Goal: Transaction & Acquisition: Obtain resource

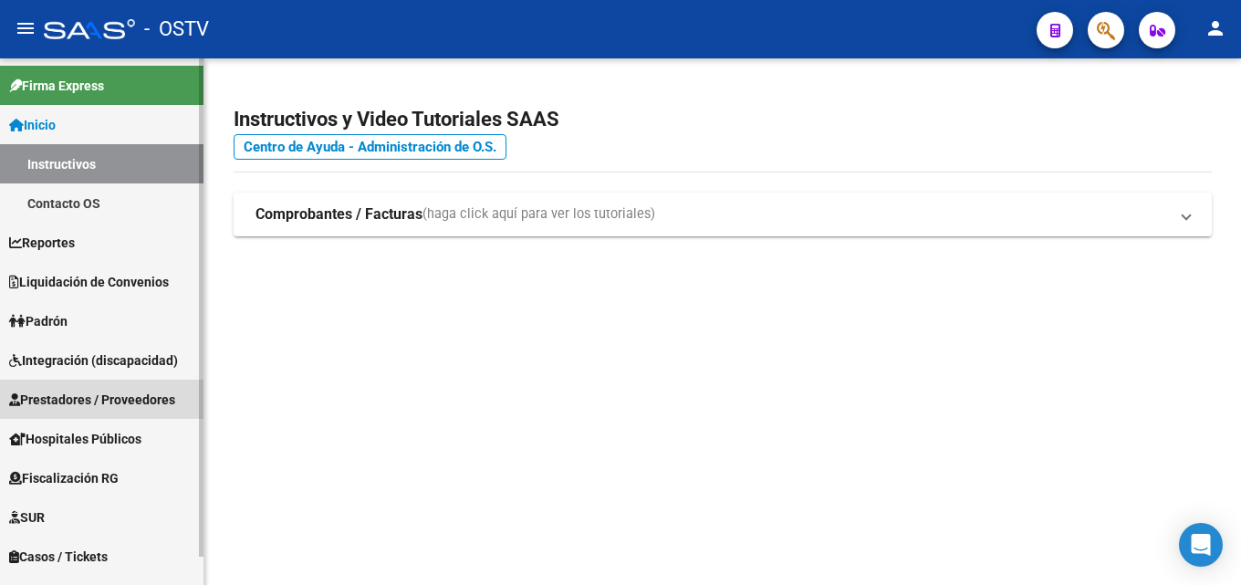
click at [67, 392] on span "Prestadores / Proveedores" at bounding box center [92, 400] width 166 height 20
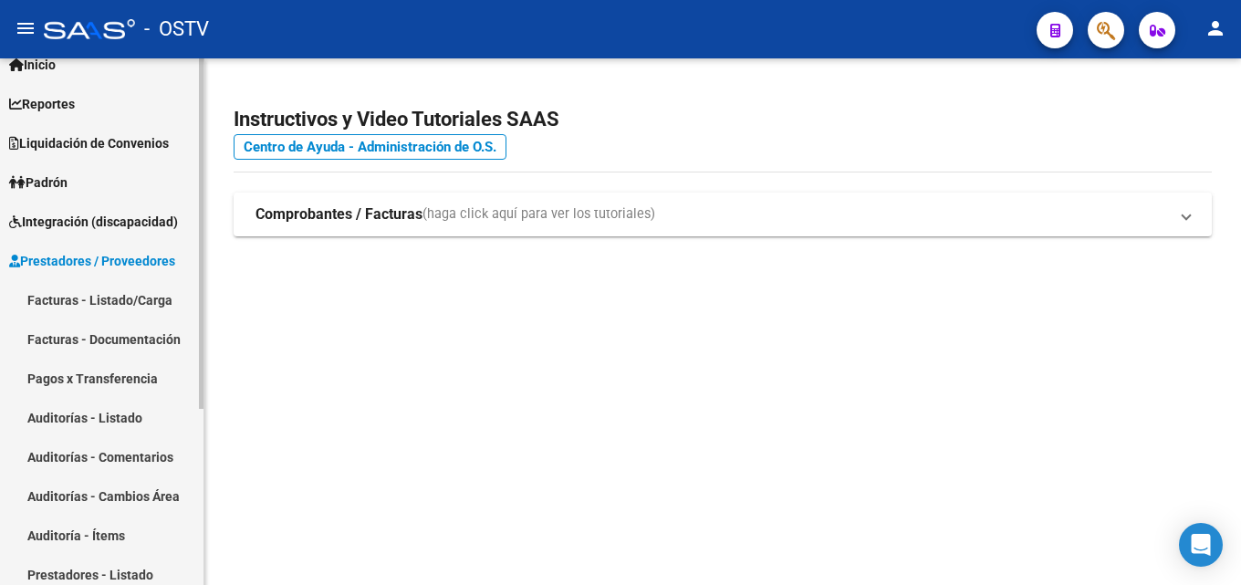
scroll to position [91, 0]
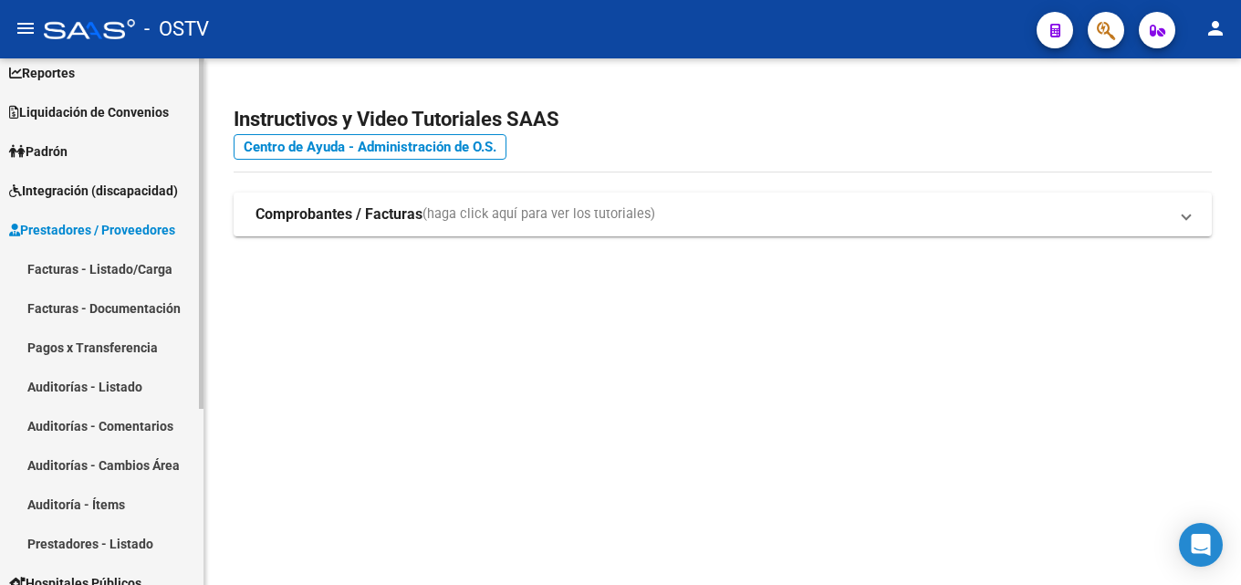
click at [119, 105] on span "Liquidación de Convenios" at bounding box center [89, 112] width 160 height 20
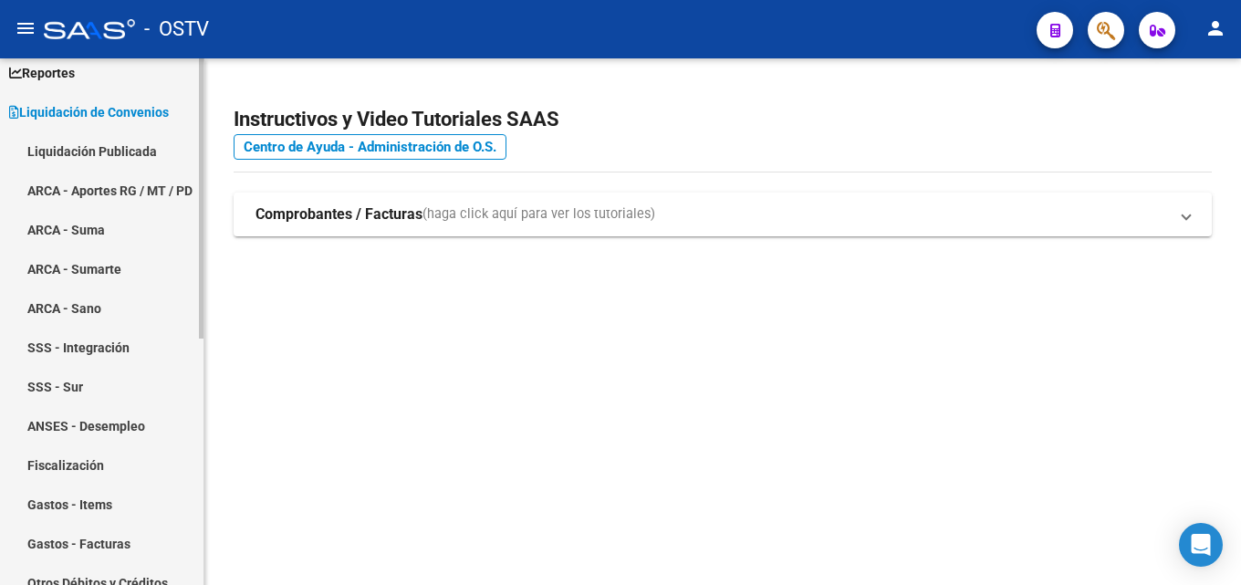
click at [117, 144] on link "Liquidación Publicada" at bounding box center [101, 150] width 203 height 39
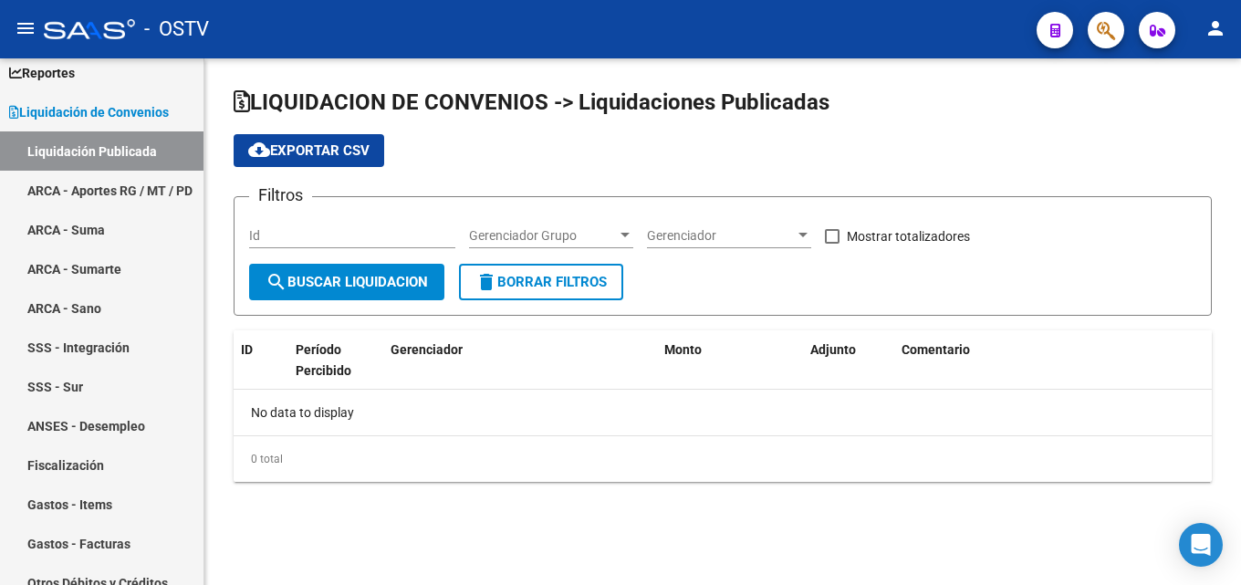
checkbox input "true"
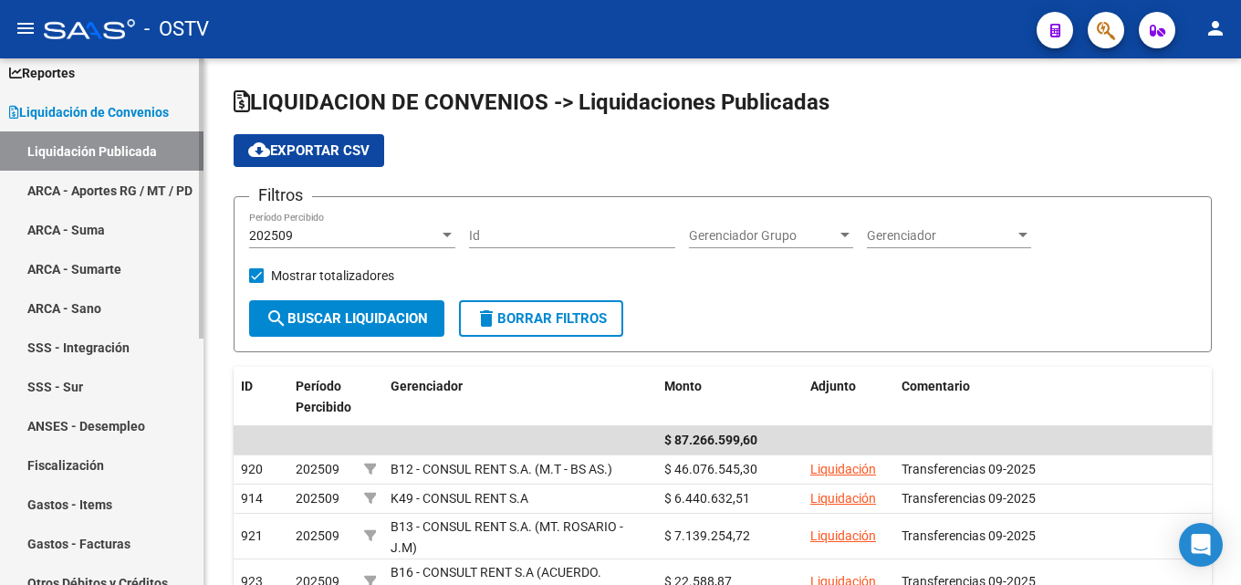
click at [114, 148] on link "Liquidación Publicada" at bounding box center [101, 150] width 203 height 39
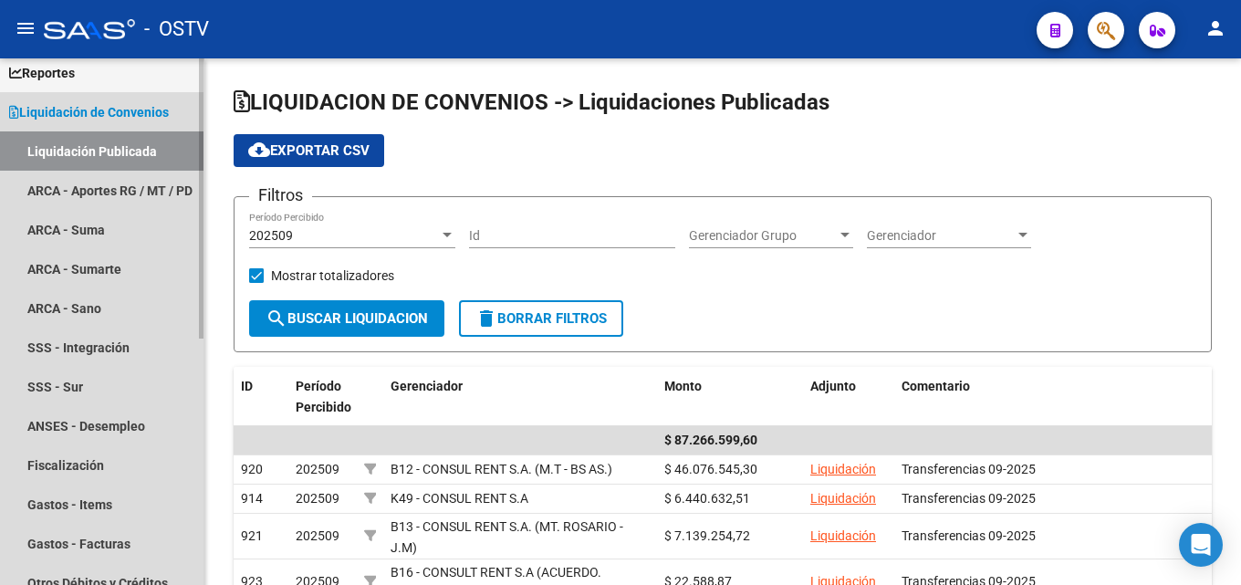
click at [110, 110] on span "Liquidación de Convenios" at bounding box center [89, 112] width 160 height 20
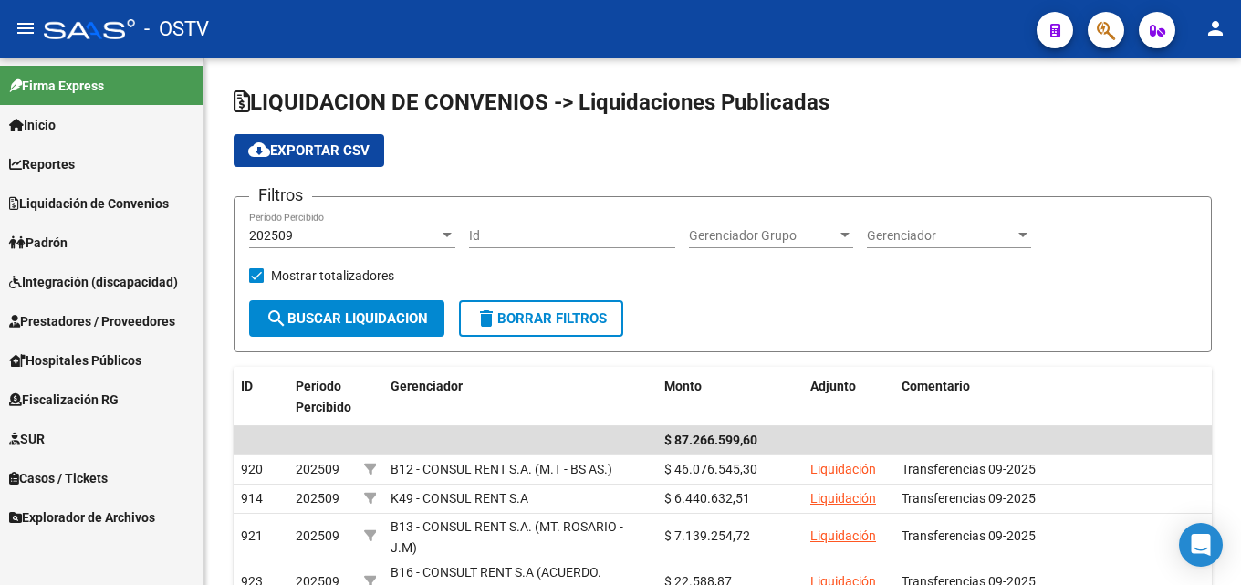
click at [106, 317] on span "Prestadores / Proveedores" at bounding box center [92, 321] width 166 height 20
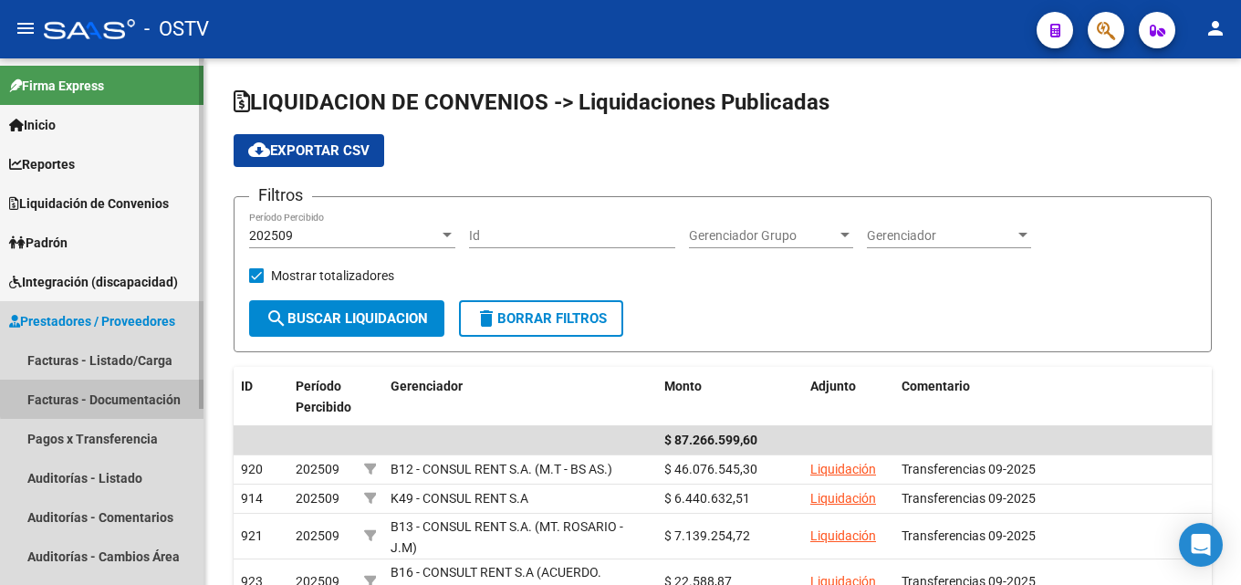
click at [140, 395] on link "Facturas - Documentación" at bounding box center [101, 399] width 203 height 39
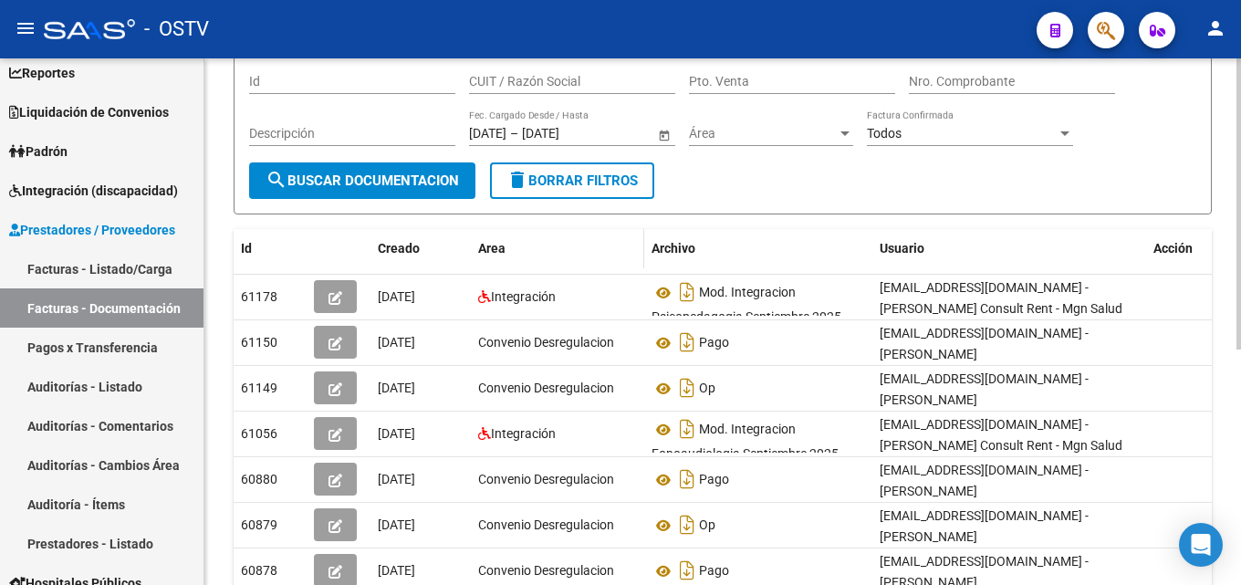
scroll to position [182, 0]
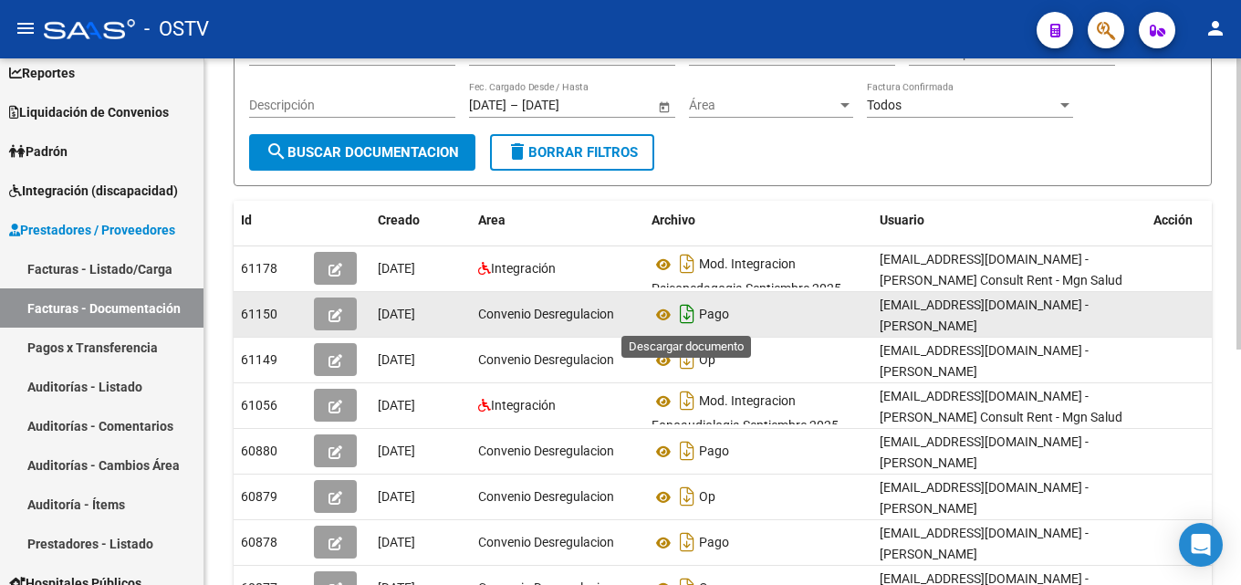
click at [686, 309] on icon "Descargar documento" at bounding box center [687, 313] width 24 height 29
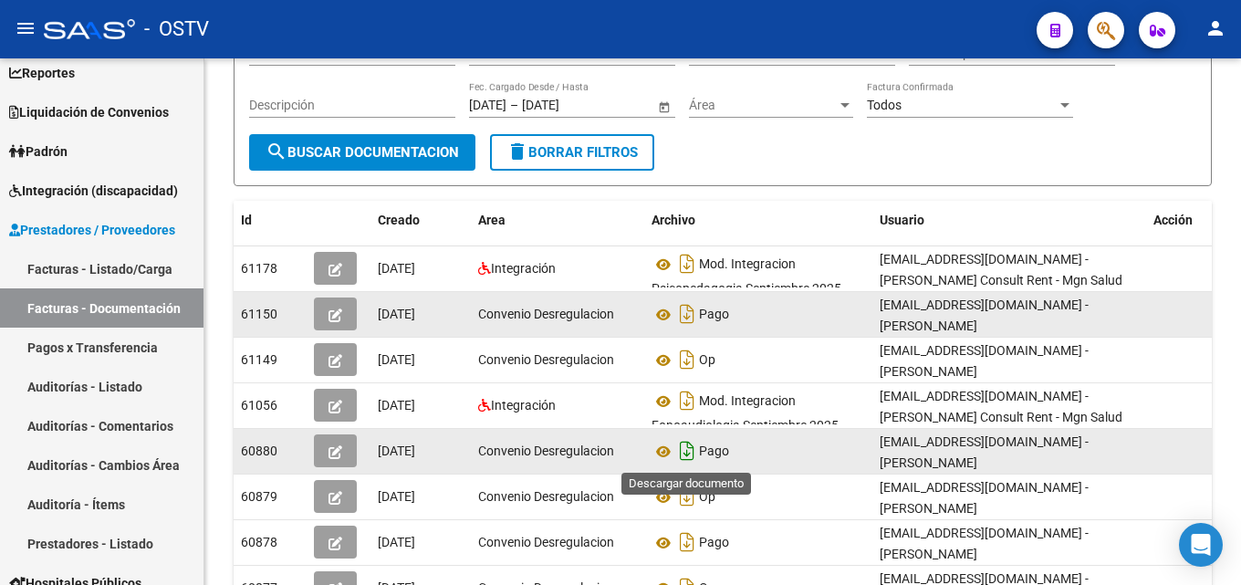
click at [692, 449] on icon "Descargar documento" at bounding box center [687, 450] width 24 height 29
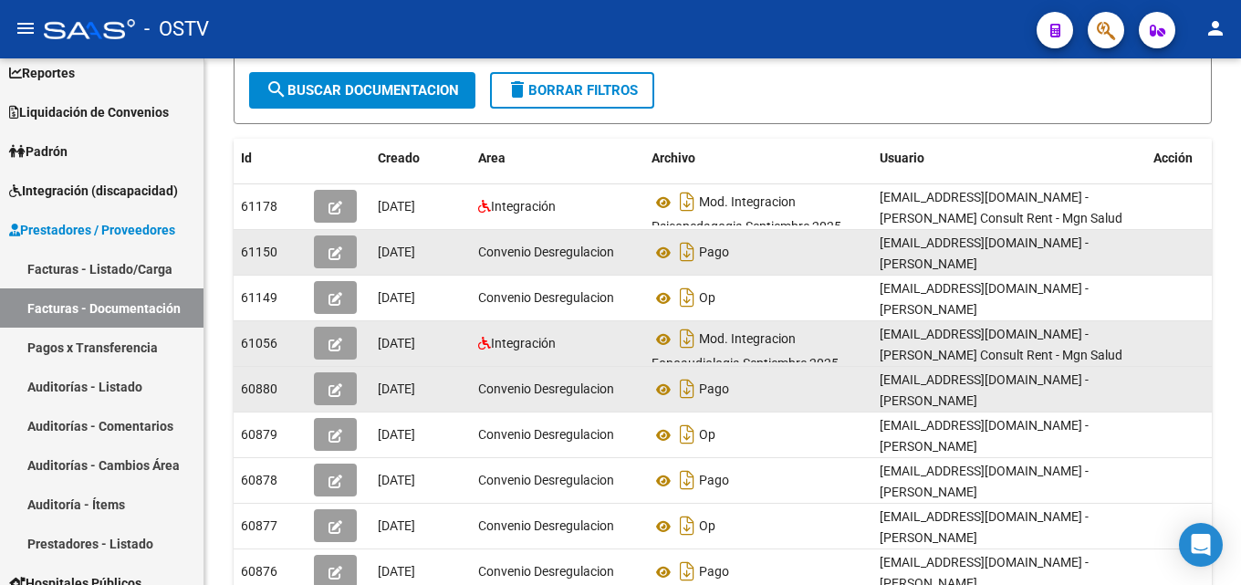
scroll to position [274, 0]
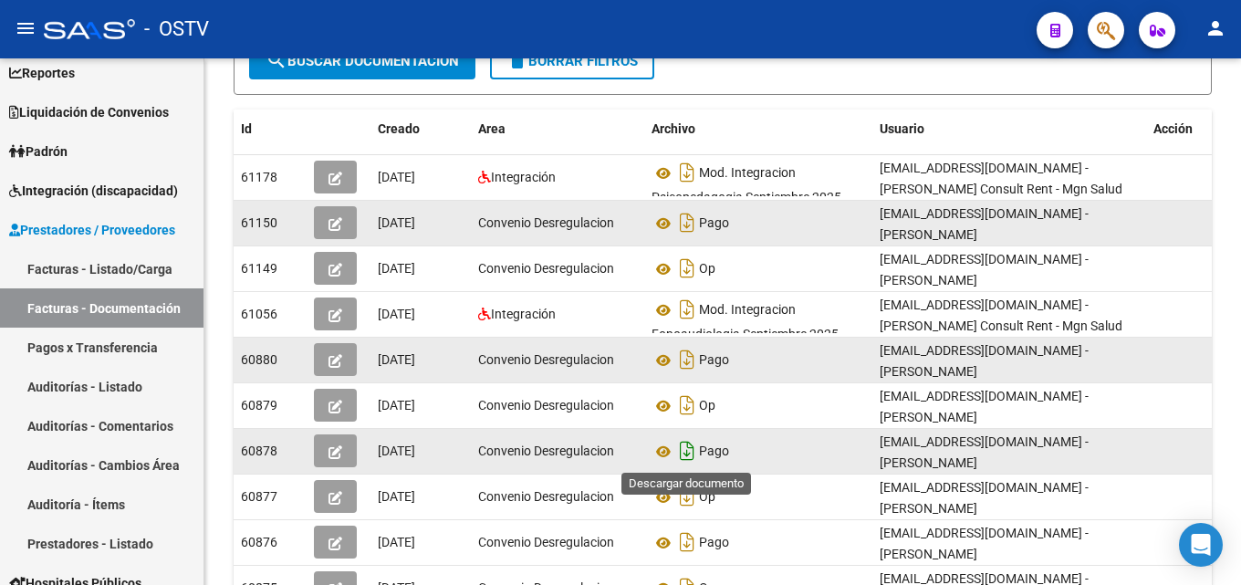
click at [679, 442] on icon "Descargar documento" at bounding box center [687, 450] width 24 height 29
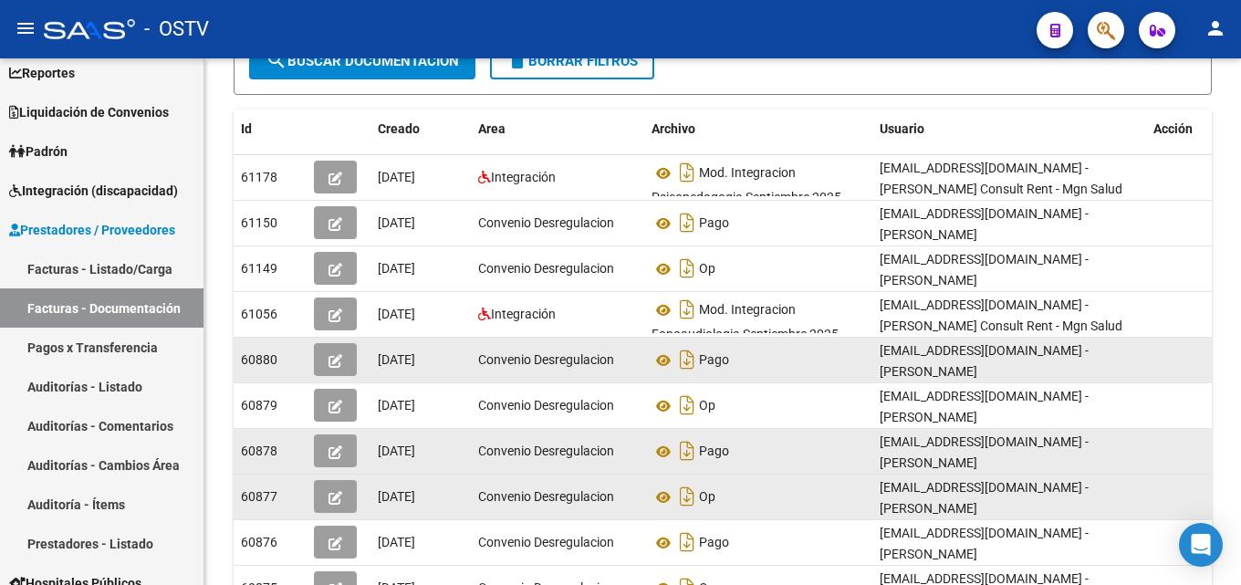
scroll to position [365, 0]
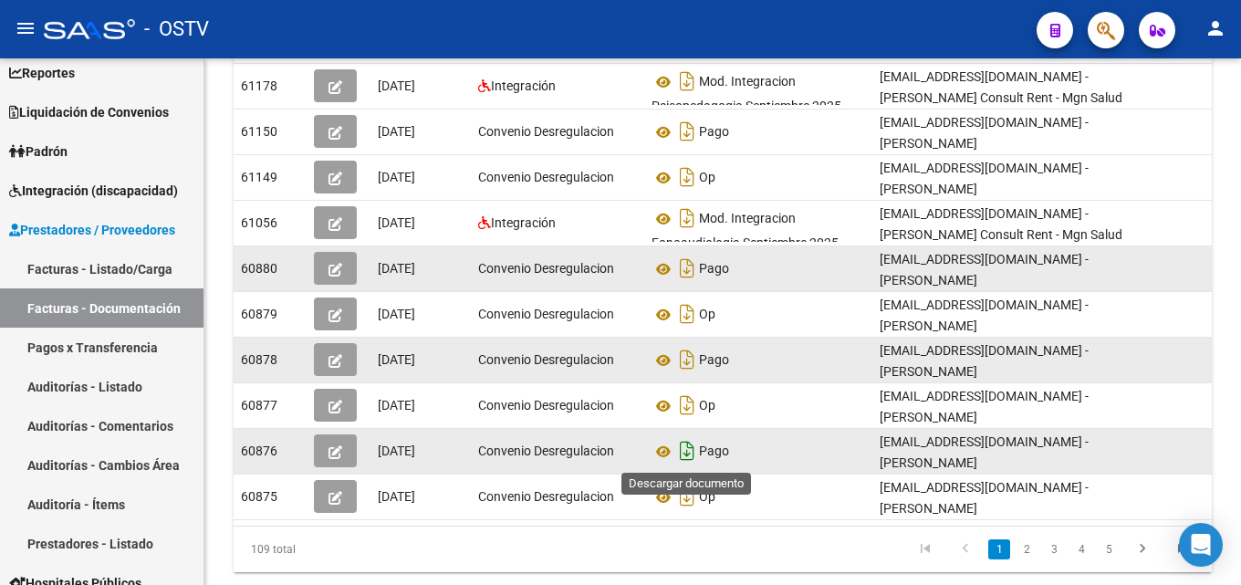
click at [681, 447] on icon "Descargar documento" at bounding box center [687, 450] width 24 height 29
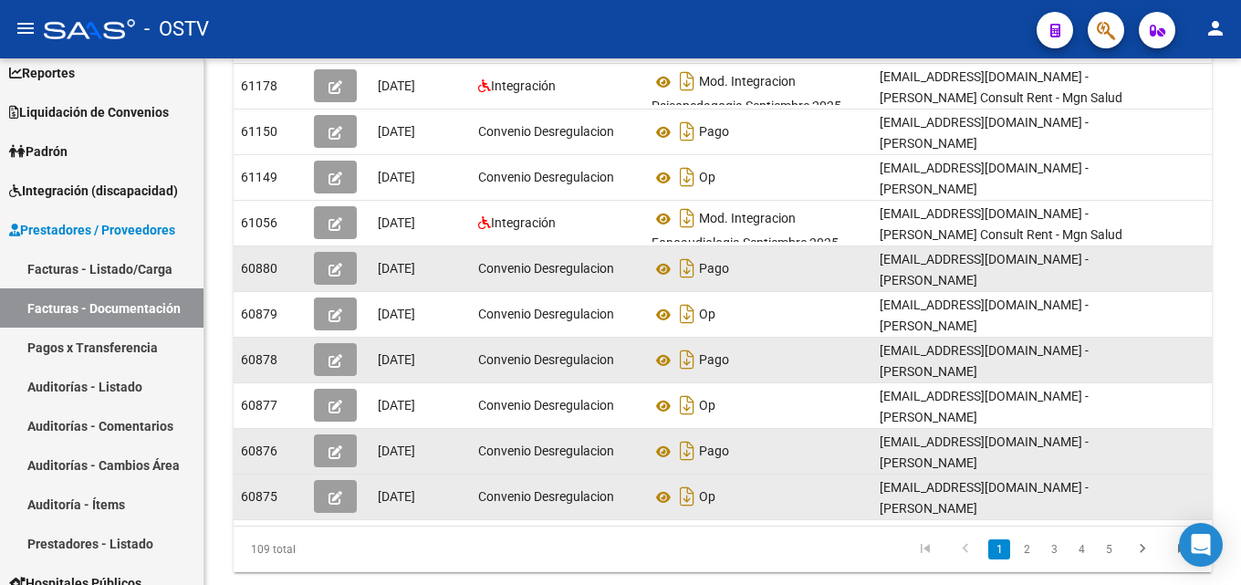
scroll to position [0, 0]
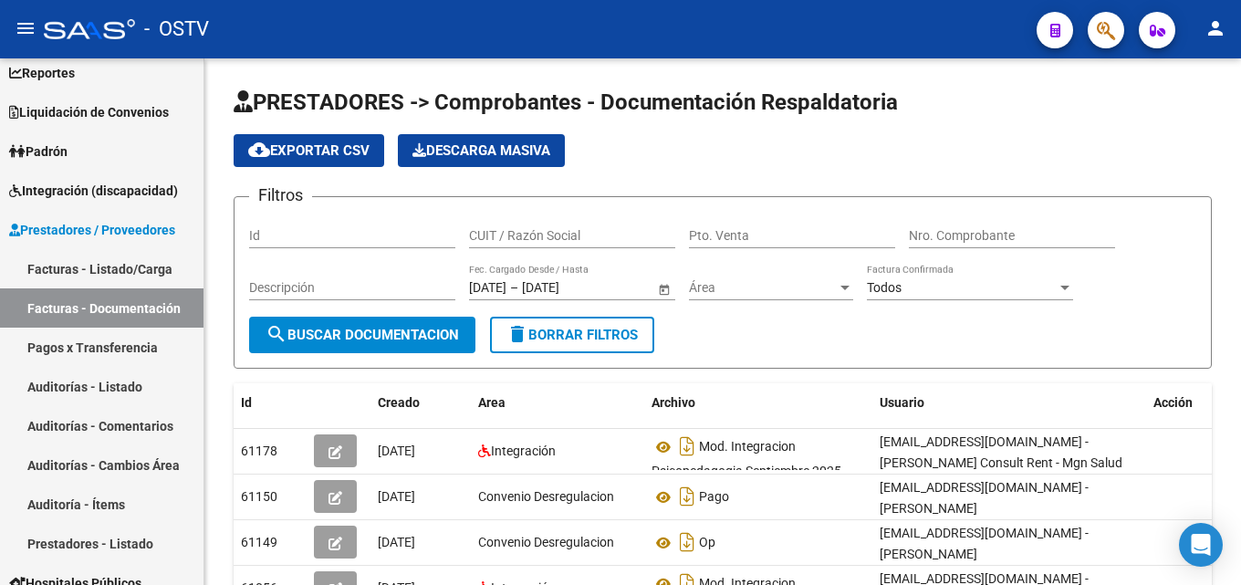
click at [1115, 213] on div "Filtros Id CUIT / Razón Social Pto. Venta Nro. Comprobante Descripción [DATE] […" at bounding box center [722, 264] width 947 height 105
click at [1211, 32] on mat-icon "person" at bounding box center [1215, 28] width 22 height 22
click at [1022, 71] on div at bounding box center [620, 292] width 1241 height 585
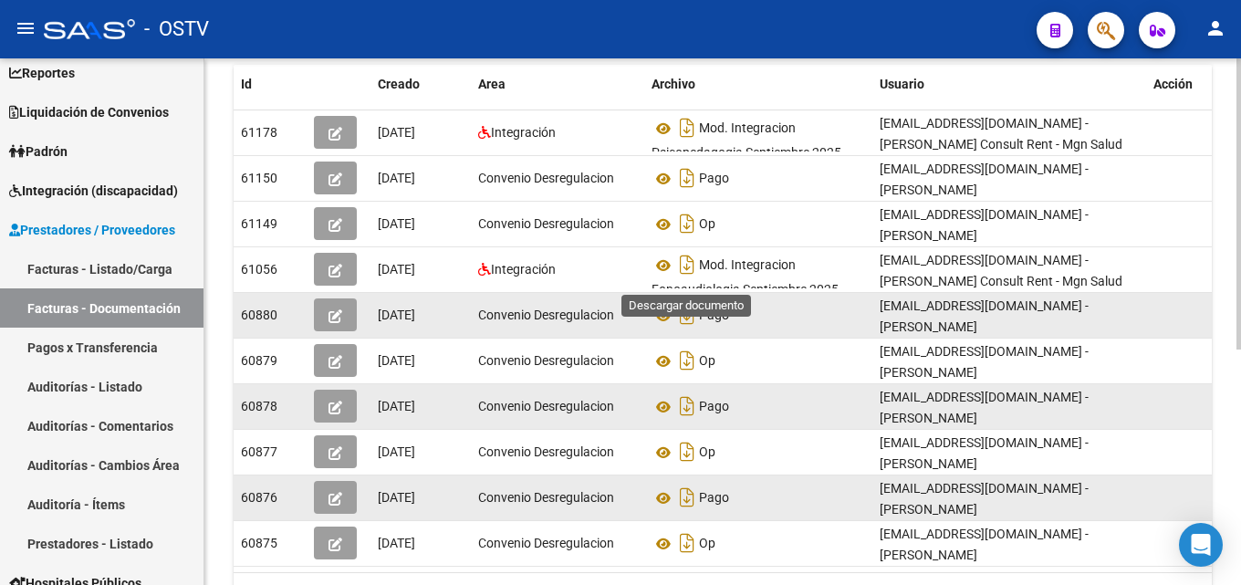
scroll to position [153, 0]
